Goal: Task Accomplishment & Management: Manage account settings

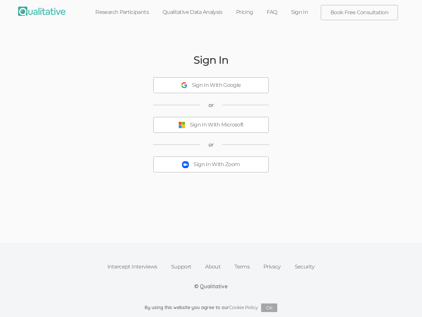
click at [211, 158] on button "Sign In With Zoom" at bounding box center [210, 164] width 115 height 16
click at [211, 85] on div "Sign In With Google" at bounding box center [216, 85] width 49 height 8
click at [211, 125] on div "Sign In With Microsoft" at bounding box center [217, 125] width 54 height 8
click at [211, 164] on div "Sign In With Zoom" at bounding box center [217, 165] width 46 height 8
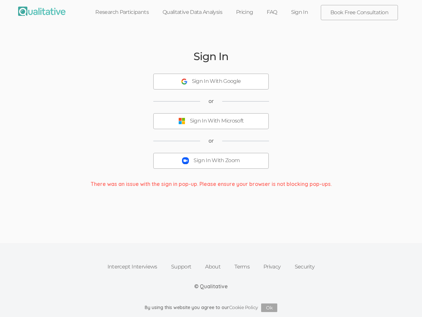
click at [270, 307] on button "Ok" at bounding box center [269, 307] width 16 height 9
